Goal: Task Accomplishment & Management: Complete application form

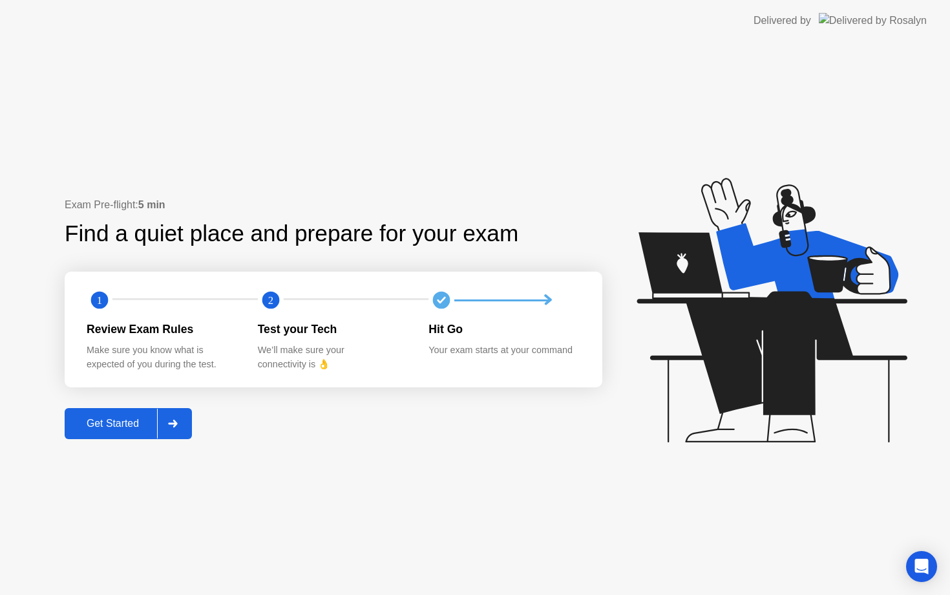
click at [138, 408] on button "Get Started" at bounding box center [128, 423] width 127 height 31
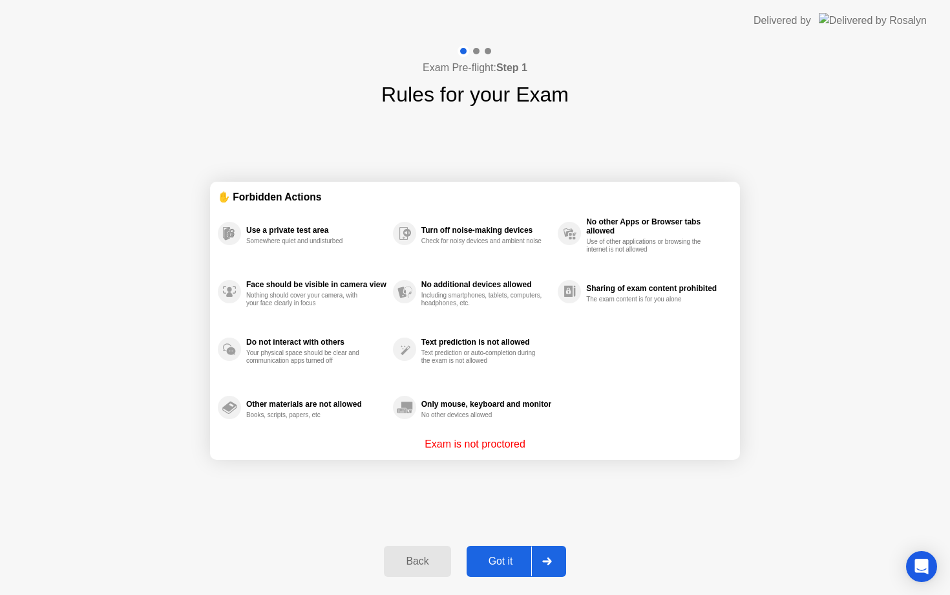
click at [485, 559] on div "Got it" at bounding box center [500, 561] width 61 height 12
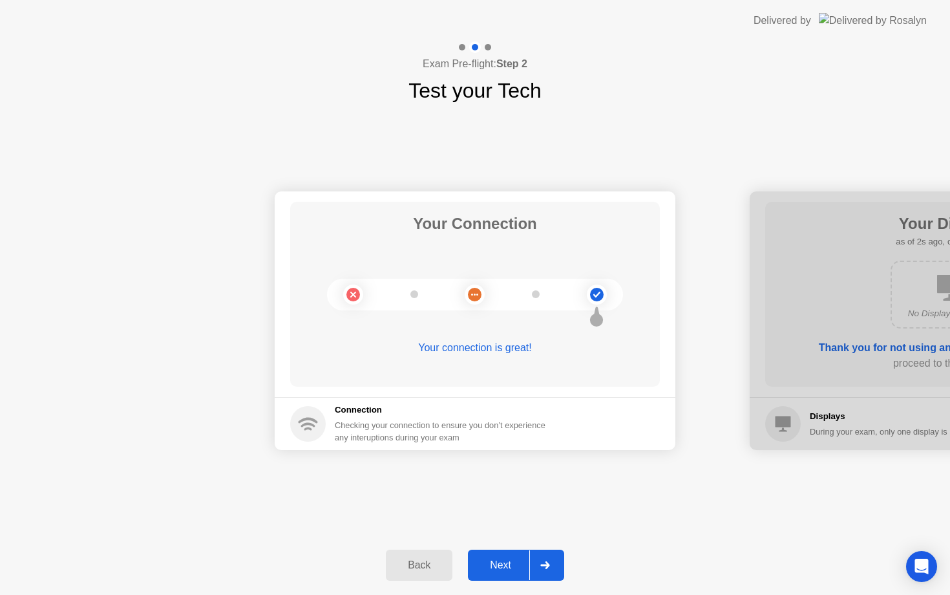
click at [543, 559] on div at bounding box center [544, 565] width 31 height 30
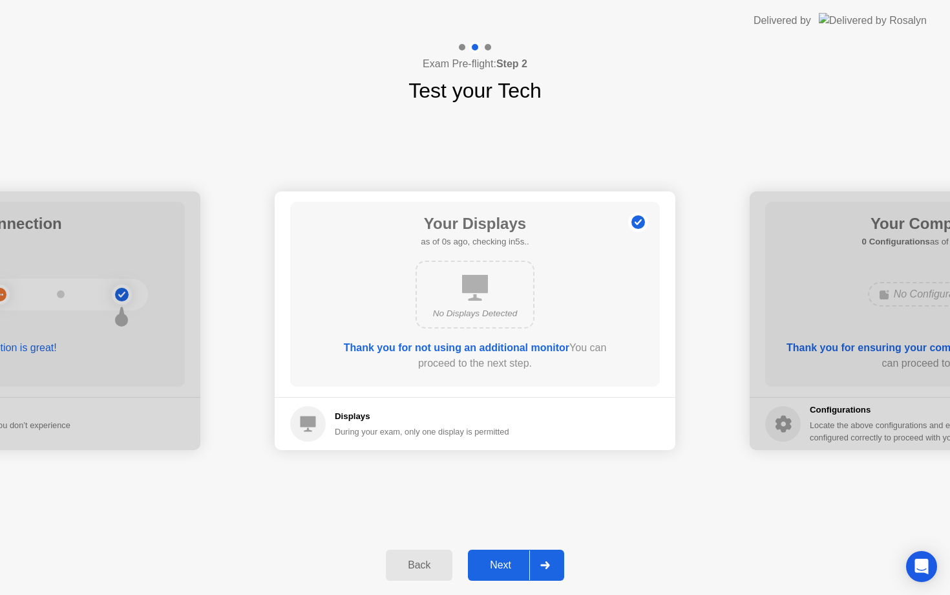
click at [543, 559] on div at bounding box center [544, 565] width 31 height 30
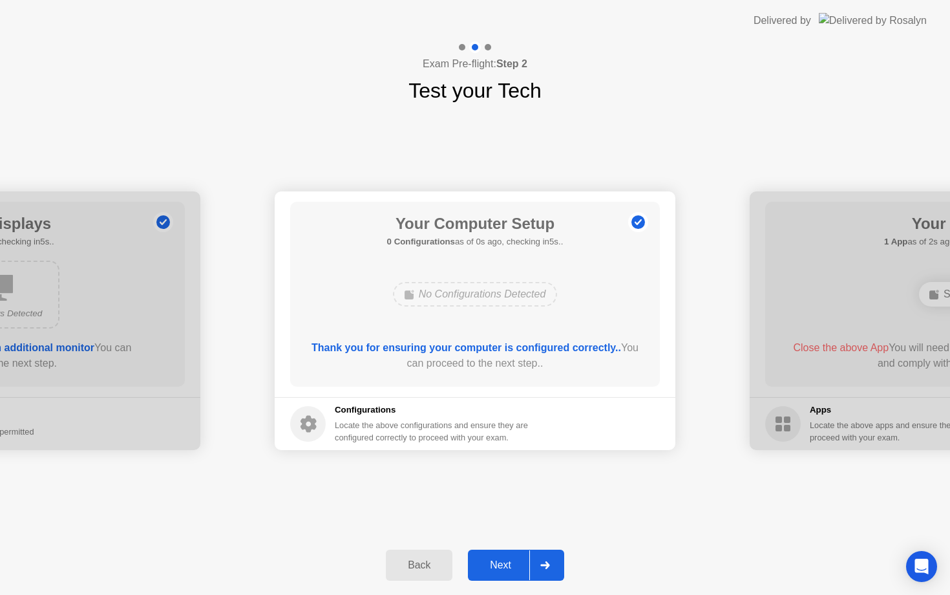
click at [543, 559] on div at bounding box center [544, 565] width 31 height 30
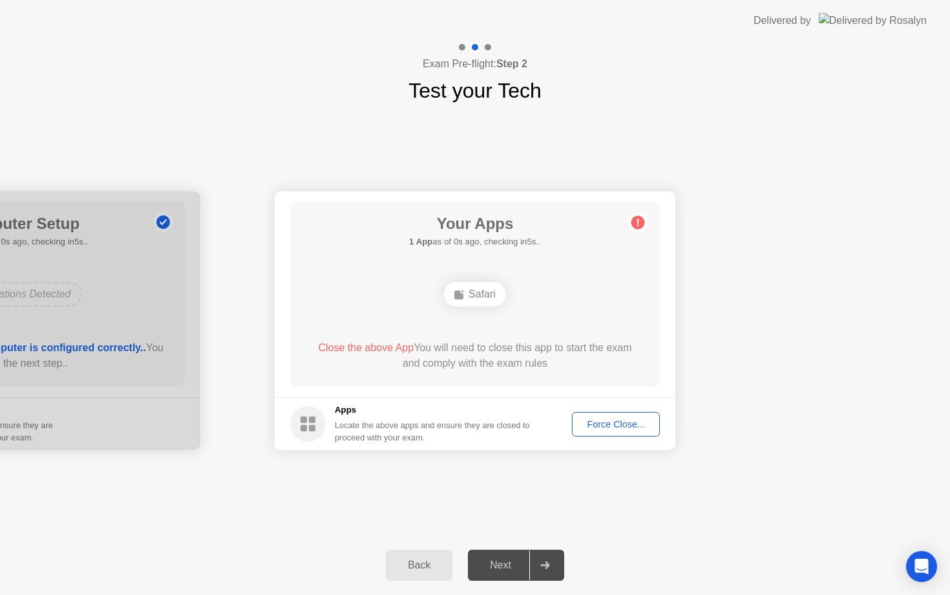
click at [613, 424] on div "Force Close..." at bounding box center [615, 424] width 79 height 10
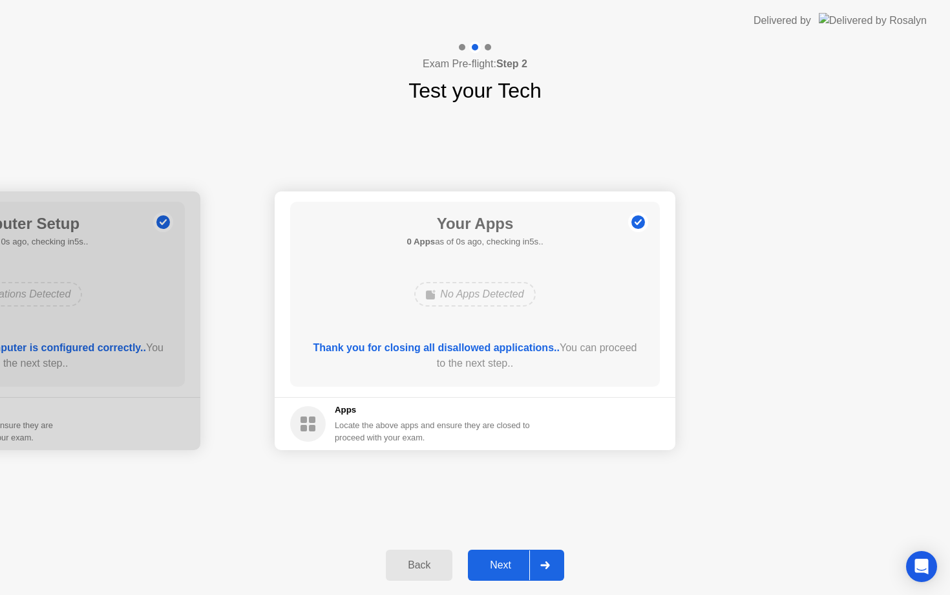
click at [536, 558] on div at bounding box center [544, 565] width 31 height 30
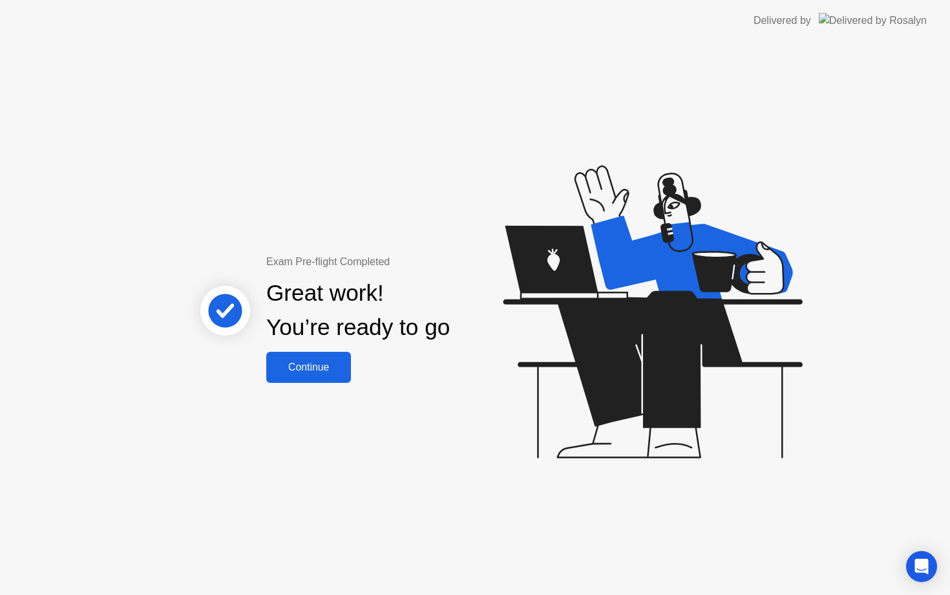
click at [337, 364] on div "Continue" at bounding box center [308, 367] width 77 height 12
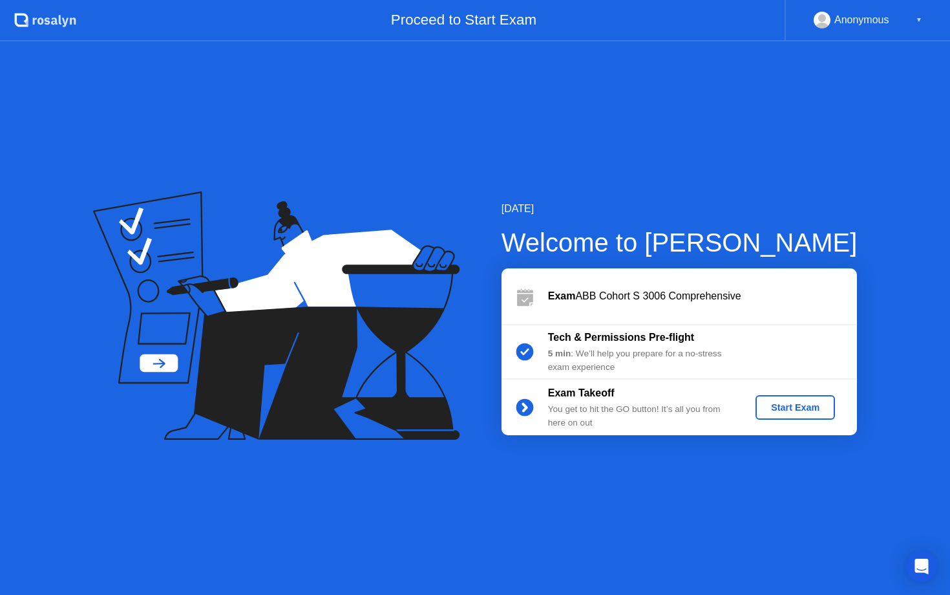
click at [774, 408] on div "Start Exam" at bounding box center [795, 407] width 69 height 10
